Goal: Transaction & Acquisition: Purchase product/service

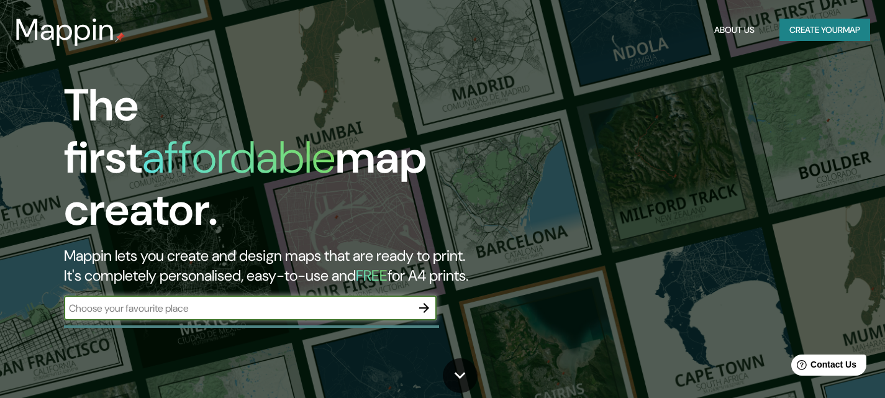
click at [795, 21] on button "Create your map" at bounding box center [825, 30] width 91 height 23
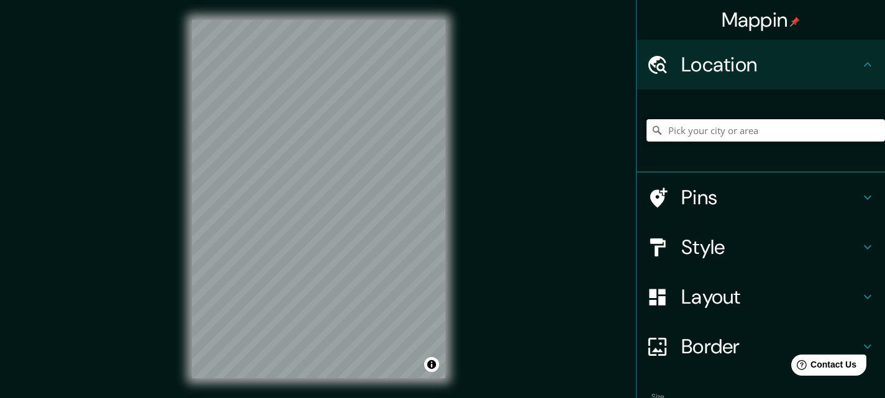
click at [741, 121] on input "Pick your city or area" at bounding box center [766, 130] width 239 height 22
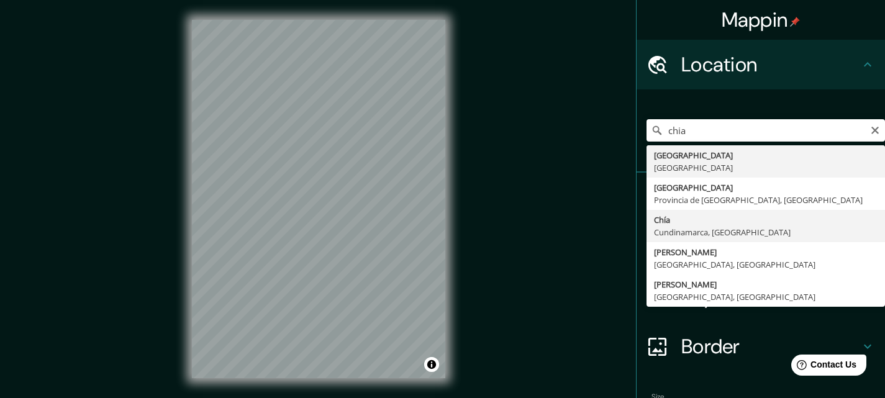
type input "Chía, [GEOGRAPHIC_DATA], [GEOGRAPHIC_DATA]"
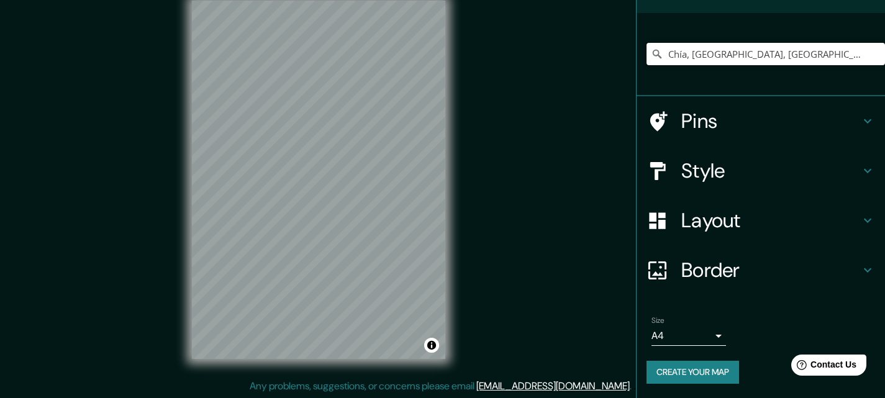
scroll to position [20, 0]
click at [771, 115] on h4 "Pins" at bounding box center [771, 121] width 179 height 25
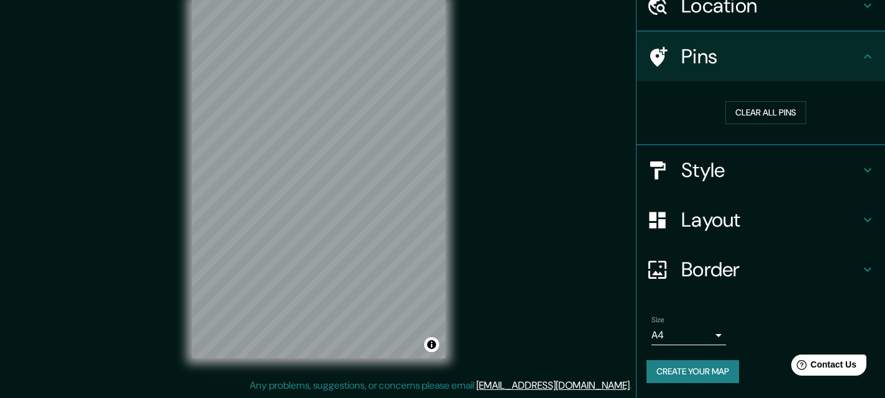
scroll to position [58, 0]
click at [763, 170] on h4 "Style" at bounding box center [771, 170] width 179 height 25
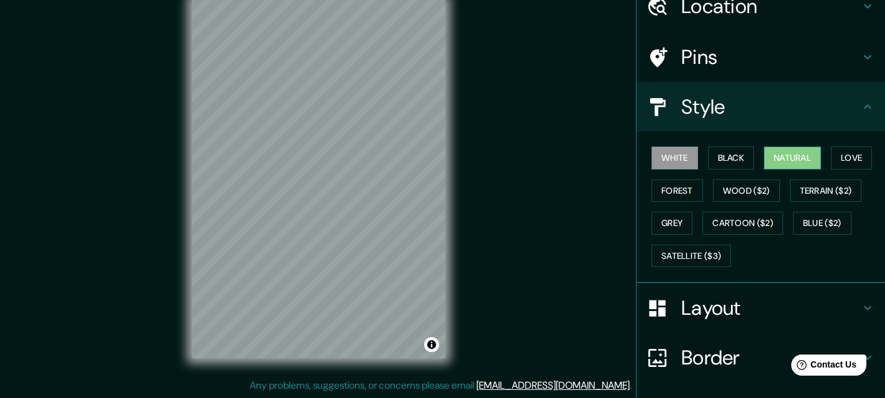
click at [805, 153] on button "Natural" at bounding box center [792, 158] width 57 height 23
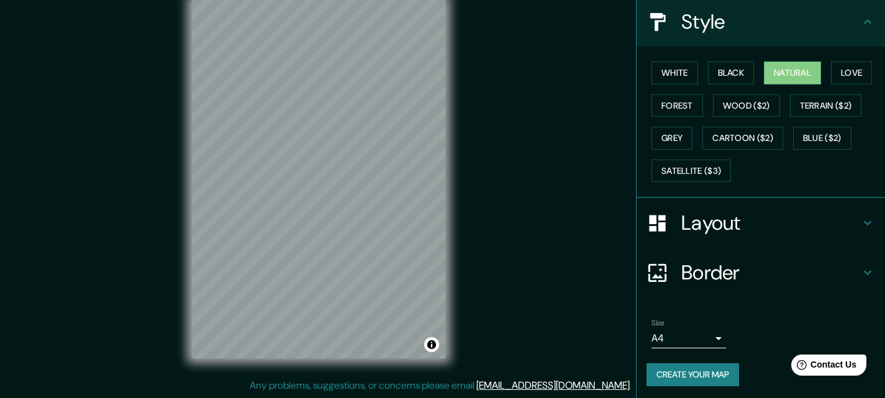
scroll to position [146, 0]
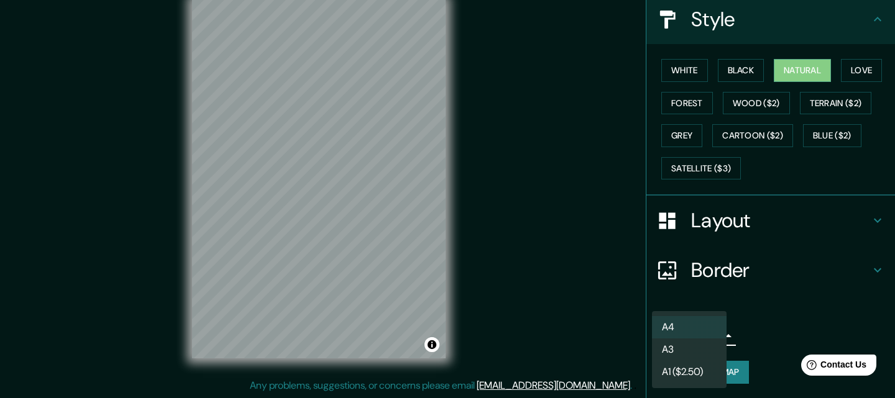
click at [678, 335] on body "Mappin Location [GEOGRAPHIC_DATA], [GEOGRAPHIC_DATA], [GEOGRAPHIC_DATA] Pins St…" at bounding box center [447, 179] width 895 height 398
click at [680, 349] on li "A3" at bounding box center [689, 350] width 75 height 22
type input "a4"
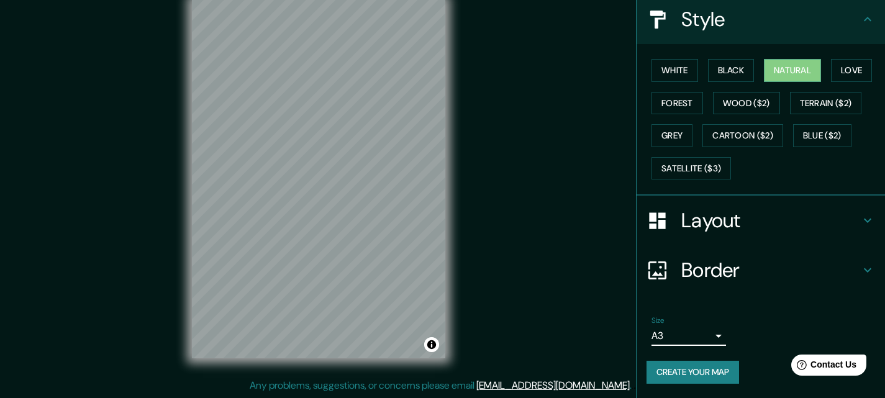
click at [684, 375] on button "Create your map" at bounding box center [693, 372] width 93 height 23
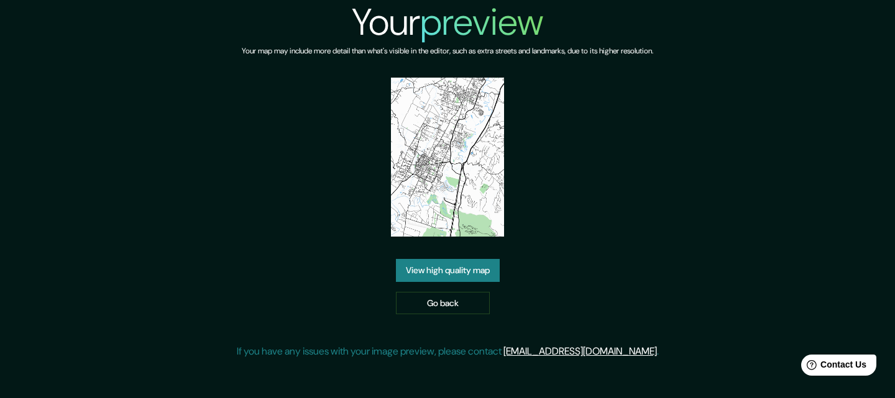
click at [491, 277] on link "View high quality map" at bounding box center [448, 270] width 104 height 23
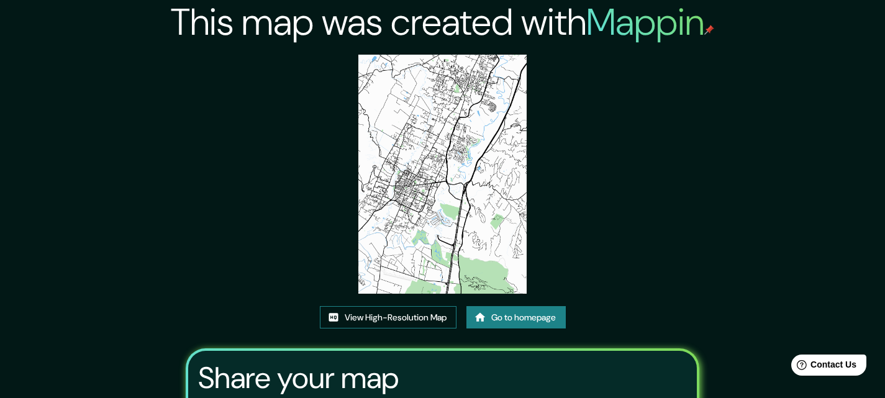
click at [420, 321] on link "View High-Resolution Map" at bounding box center [388, 317] width 137 height 23
click at [426, 317] on link "View High-Resolution Map" at bounding box center [388, 317] width 137 height 23
click at [514, 317] on link "Go to homepage" at bounding box center [516, 317] width 99 height 23
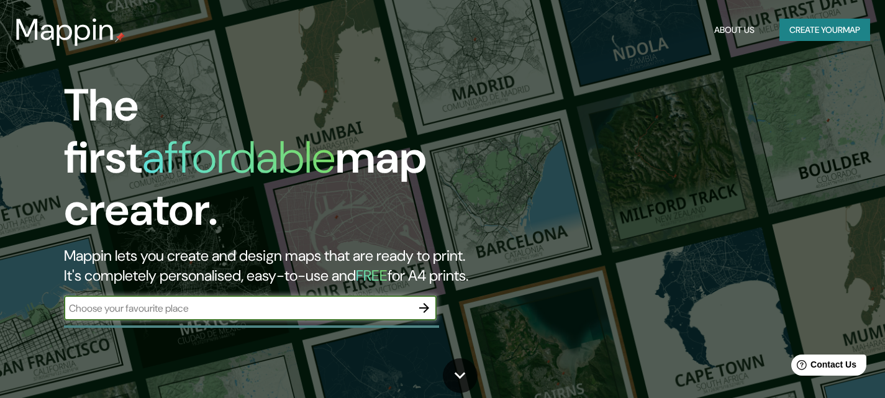
click at [830, 30] on button "Create your map" at bounding box center [825, 30] width 91 height 23
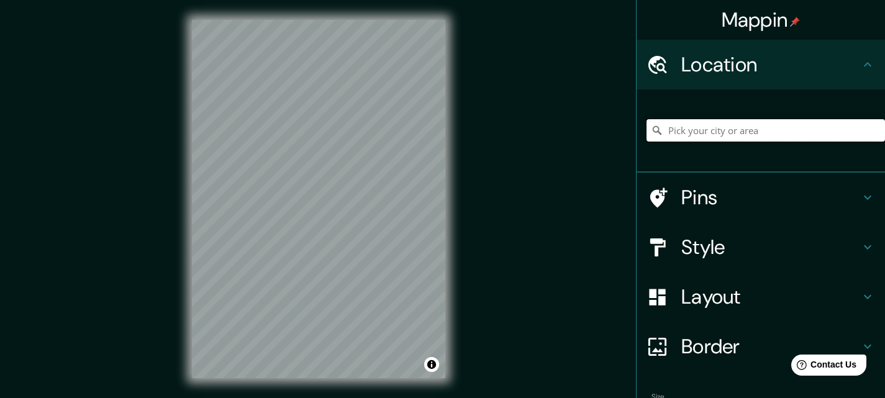
click at [728, 121] on input "Pick your city or area" at bounding box center [766, 130] width 239 height 22
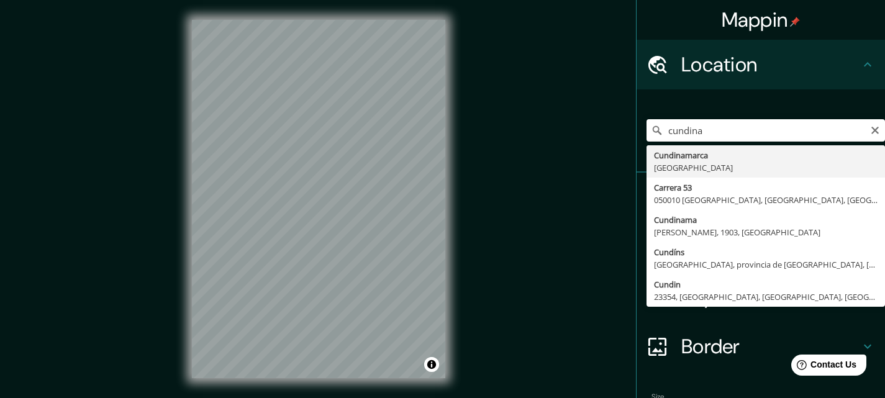
type input "Cundinamarca, [GEOGRAPHIC_DATA]"
